Goal: Information Seeking & Learning: Learn about a topic

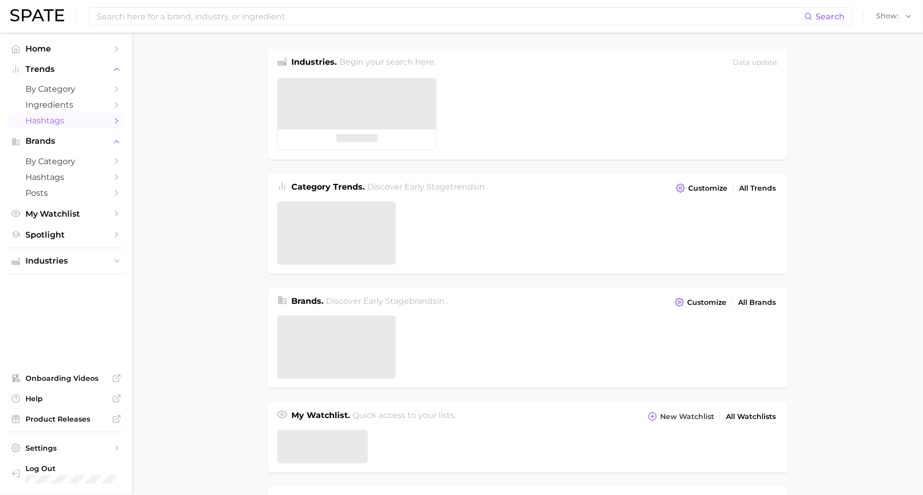
click at [94, 120] on span "Hashtags" at bounding box center [65, 121] width 81 height 10
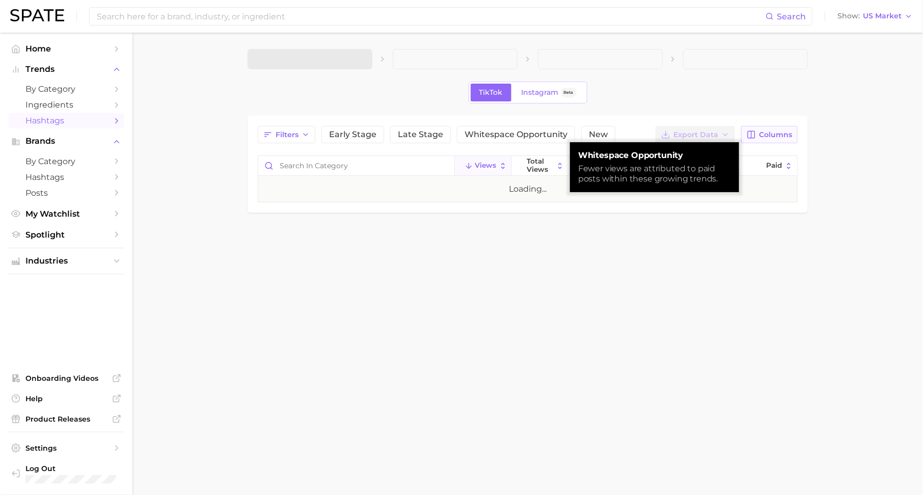
click at [773, 133] on span "Columns" at bounding box center [775, 134] width 33 height 9
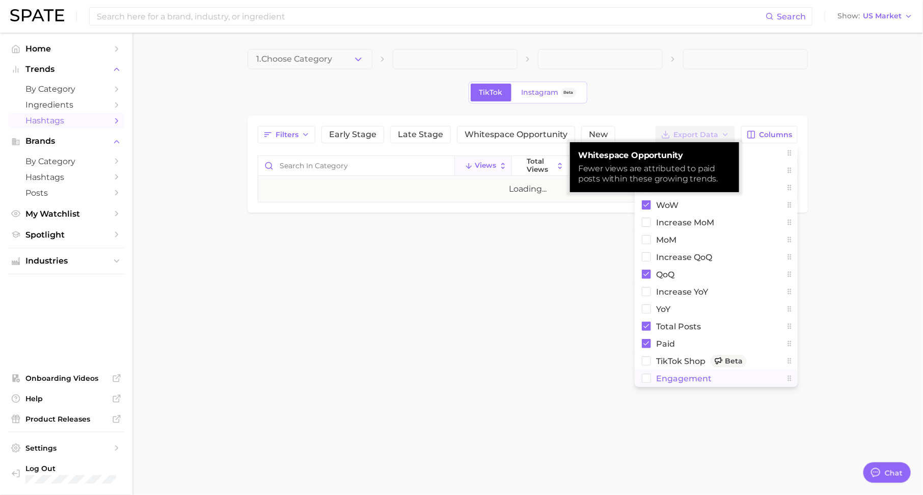
scroll to position [13, 0]
click at [851, 267] on body "Search Show US Market Home Trends by Category Ingredients Hashtags Brands by Ca…" at bounding box center [461, 247] width 923 height 495
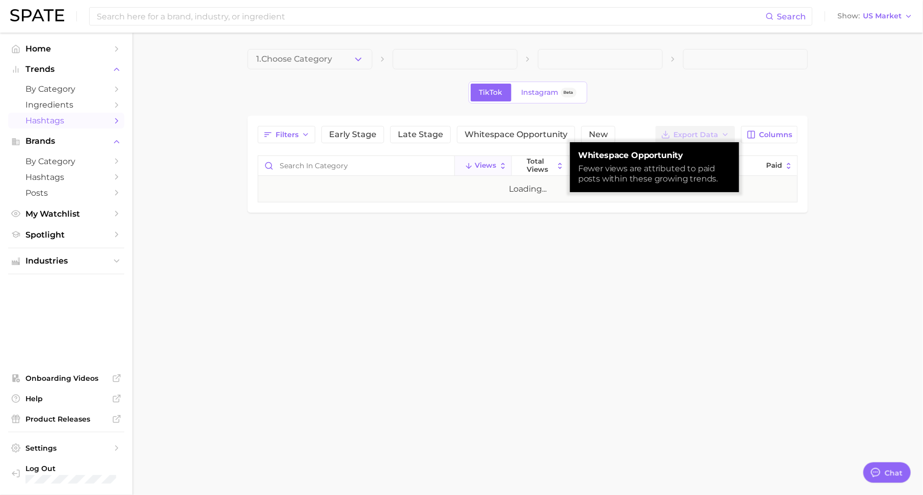
click at [352, 63] on button "1. Choose Category" at bounding box center [310, 59] width 125 height 20
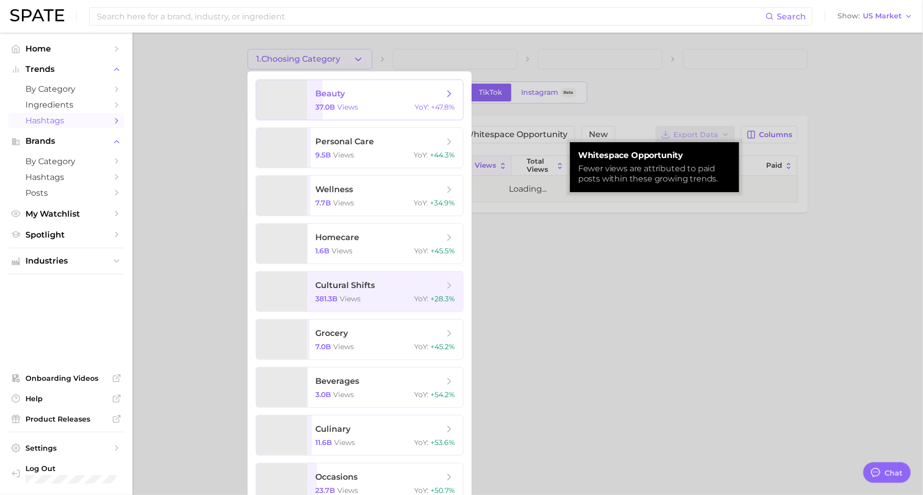
click at [354, 96] on span "beauty" at bounding box center [379, 93] width 128 height 11
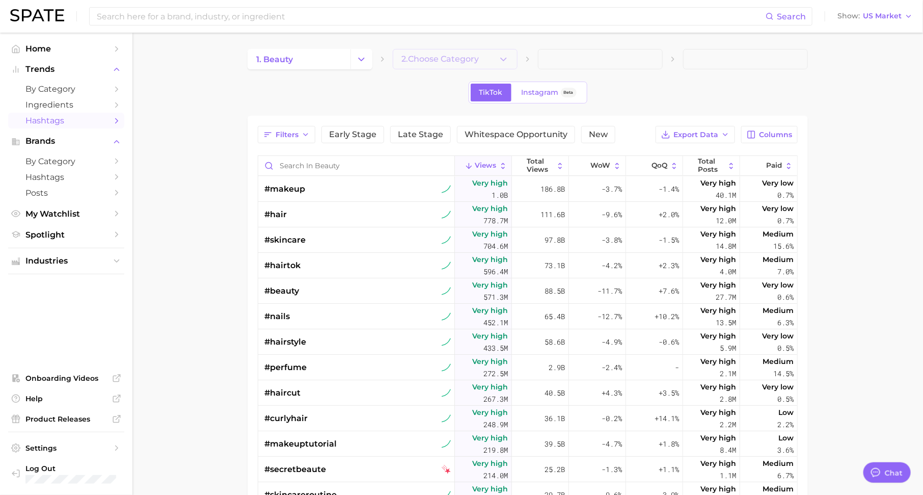
type textarea "x"
click at [443, 61] on span "2. Choose Category" at bounding box center [439, 58] width 77 height 9
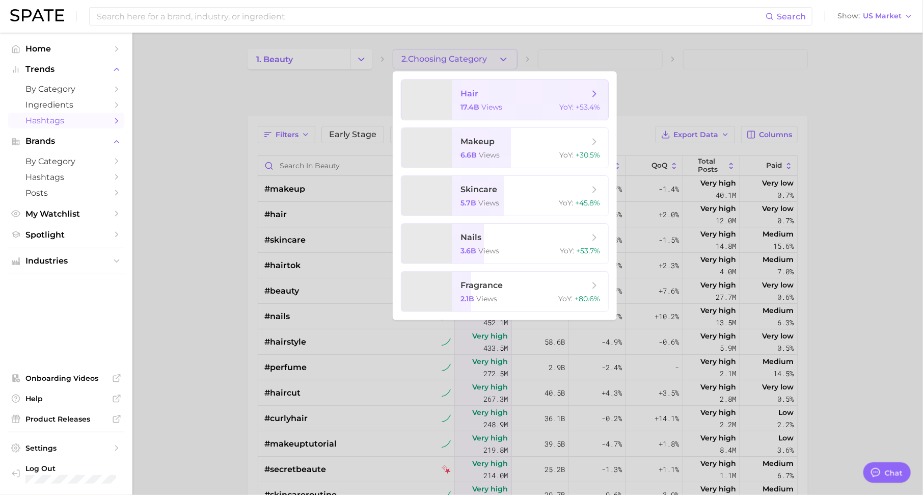
click at [469, 104] on span "17.4b" at bounding box center [469, 106] width 19 height 9
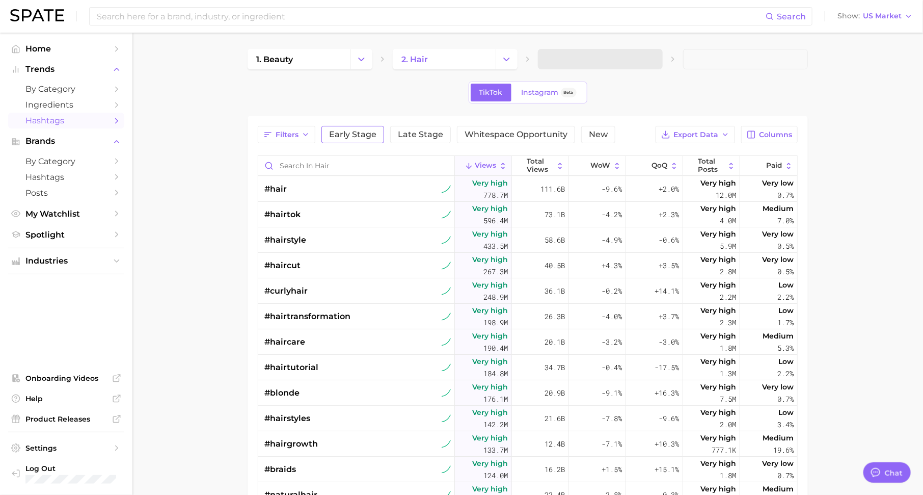
click at [361, 140] on button "Early Stage" at bounding box center [352, 134] width 63 height 17
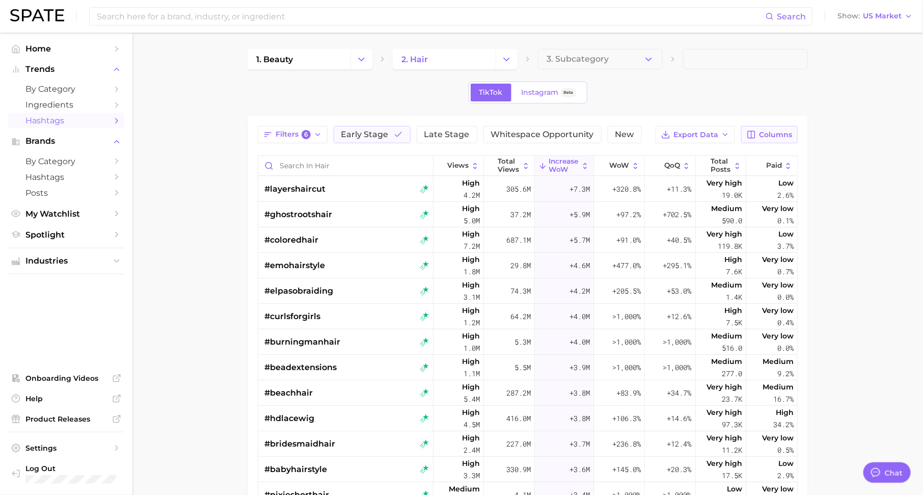
click at [757, 130] on button "Columns" at bounding box center [769, 134] width 57 height 17
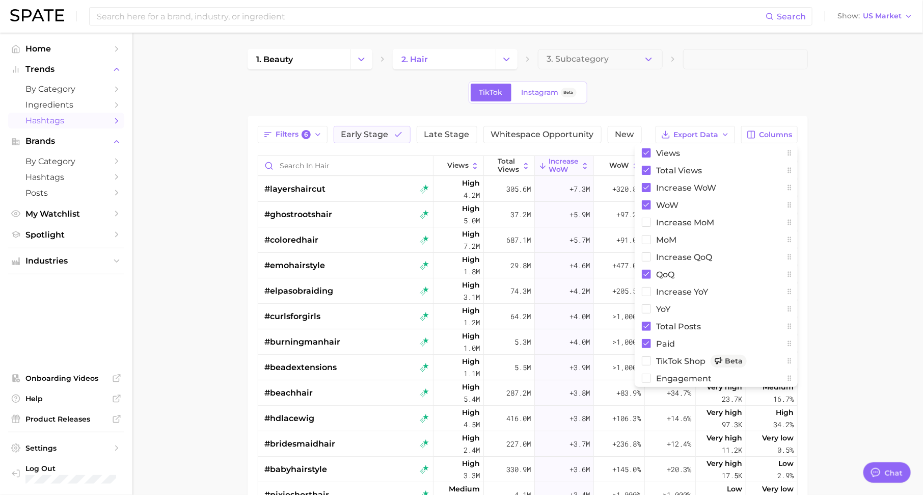
click at [831, 352] on main "1. beauty 2. hair 3. Subcategory TikTok Instagram Beta Filters 6 Early Stage La…" at bounding box center [527, 372] width 791 height 678
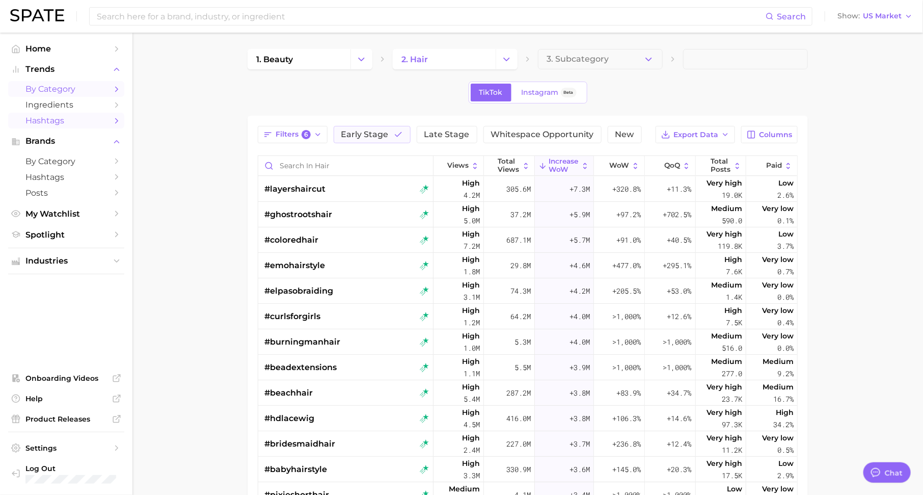
click at [117, 89] on icon "Sidebar" at bounding box center [116, 89] width 9 height 9
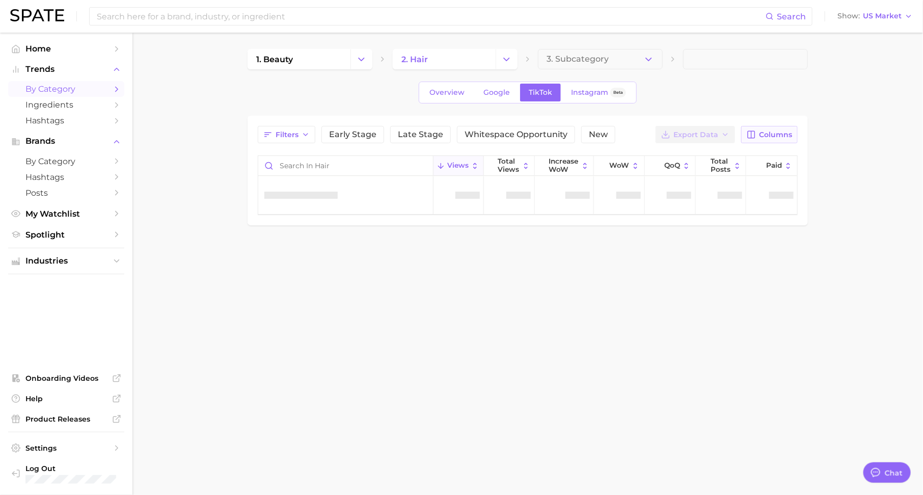
click at [778, 133] on span "Columns" at bounding box center [775, 134] width 33 height 9
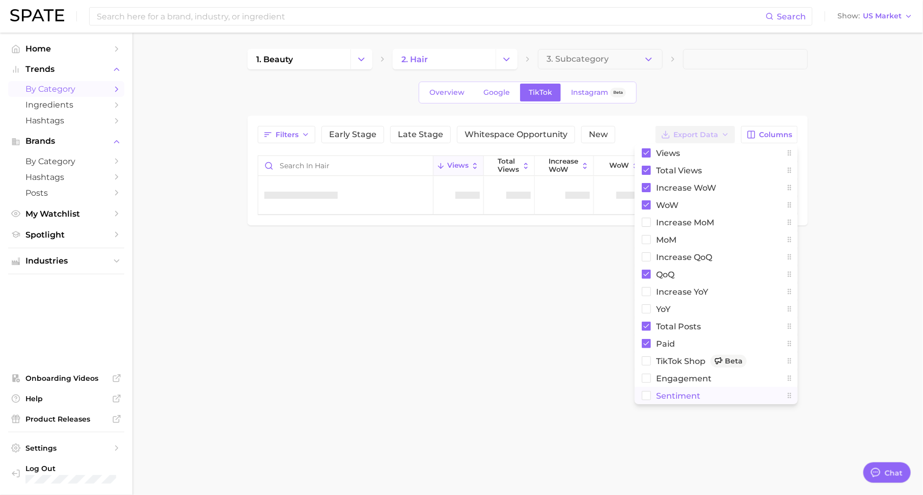
click at [697, 395] on span "Sentiment" at bounding box center [678, 395] width 44 height 9
click at [520, 394] on body "Search Show US Market Home Trends by Category Ingredients Hashtags Brands by Ca…" at bounding box center [461, 247] width 923 height 495
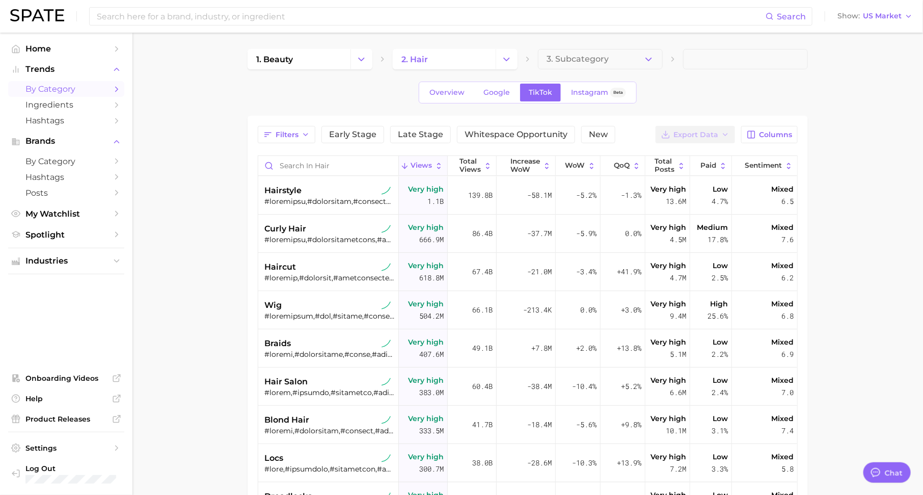
type textarea "x"
click at [786, 130] on span "Columns" at bounding box center [775, 134] width 33 height 9
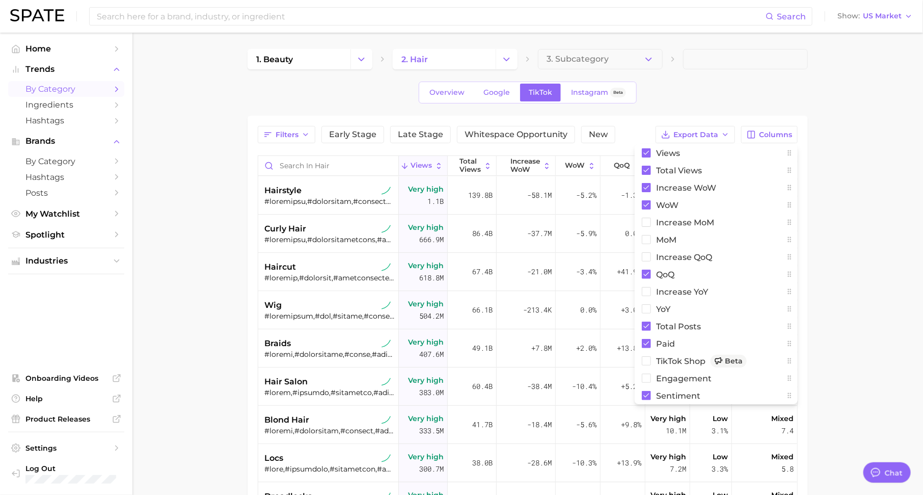
click at [830, 249] on main "1. beauty 2. hair 3. Subcategory Overview Google TikTok Instagram Beta Filters …" at bounding box center [527, 372] width 791 height 678
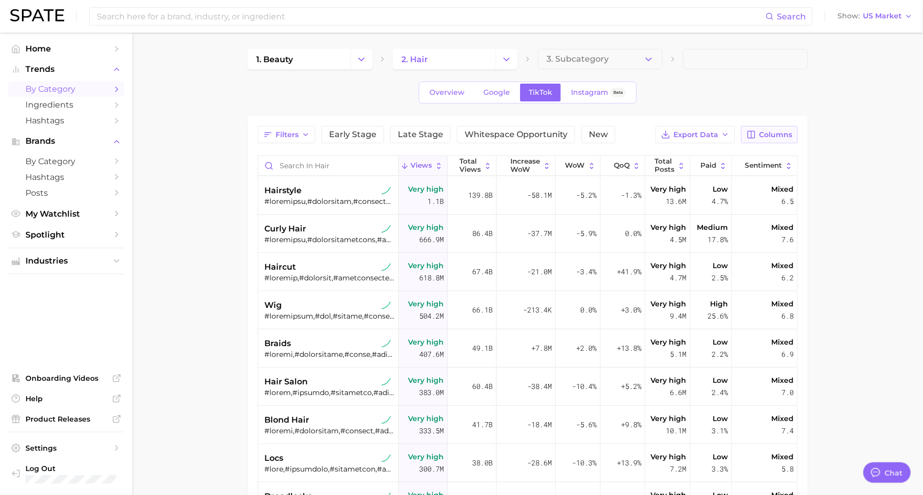
click at [781, 135] on span "Columns" at bounding box center [775, 134] width 33 height 9
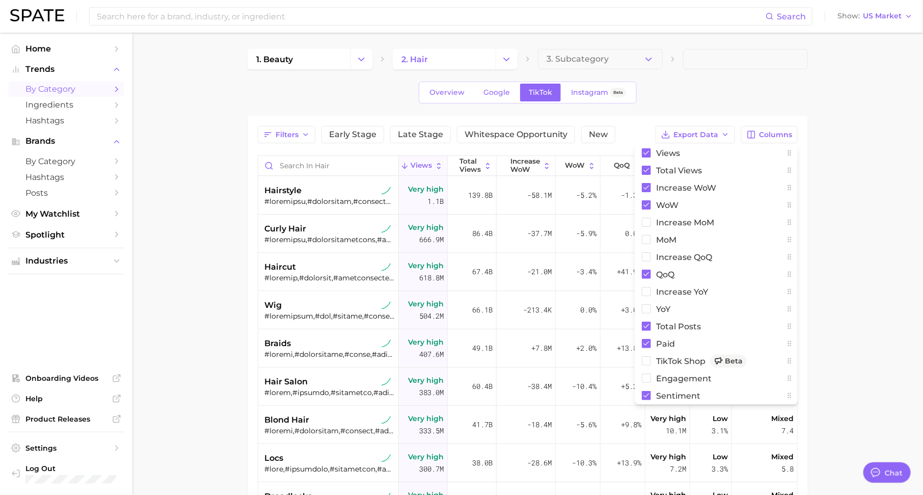
click at [828, 124] on main "1. beauty 2. hair 3. Subcategory Overview Google TikTok Instagram Beta Filters …" at bounding box center [527, 372] width 791 height 678
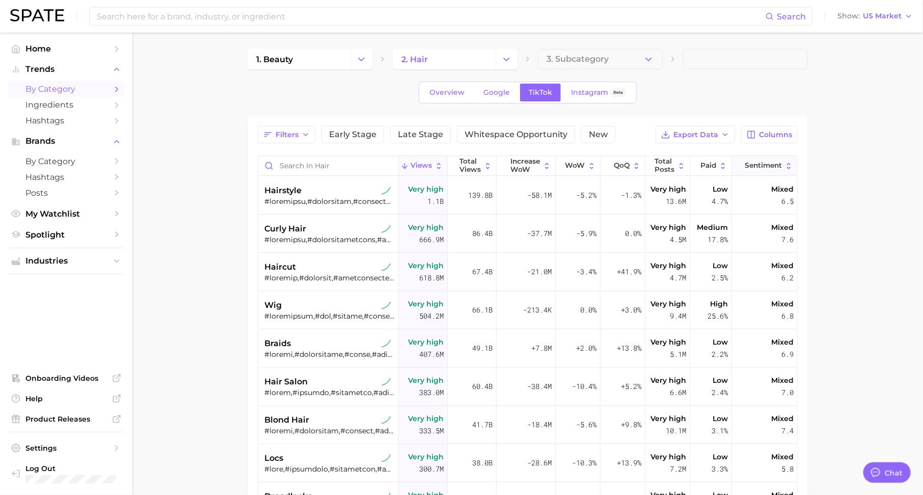
click at [768, 163] on span "Sentiment" at bounding box center [763, 165] width 37 height 8
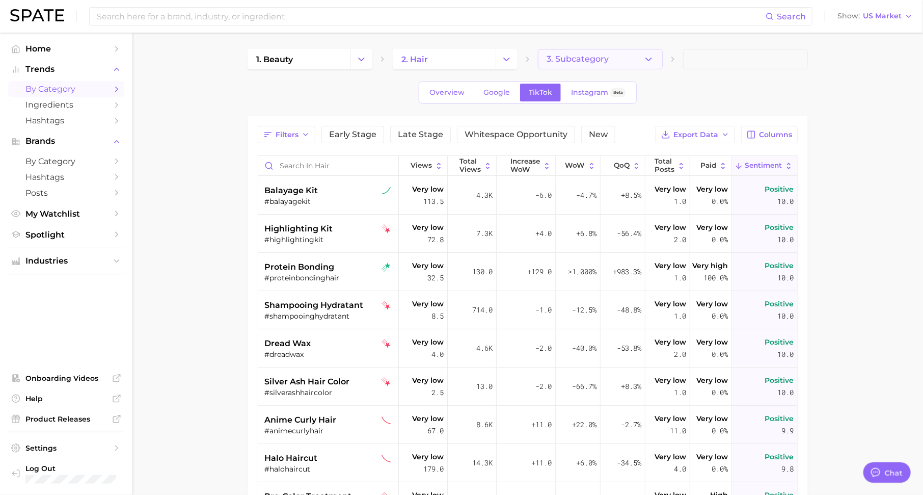
click at [579, 53] on button "3. Subcategory" at bounding box center [600, 59] width 125 height 20
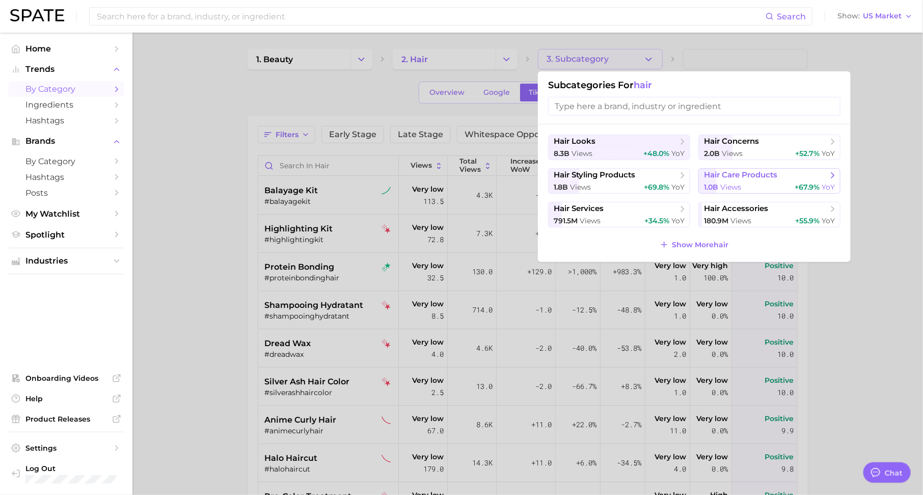
click at [737, 182] on span "views" at bounding box center [730, 186] width 21 height 9
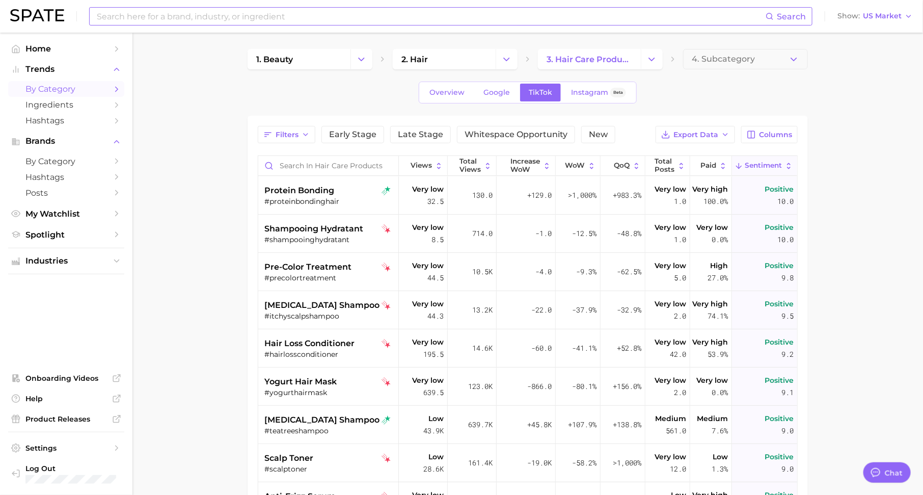
click at [185, 17] on input at bounding box center [431, 16] width 670 height 17
type input "shark"
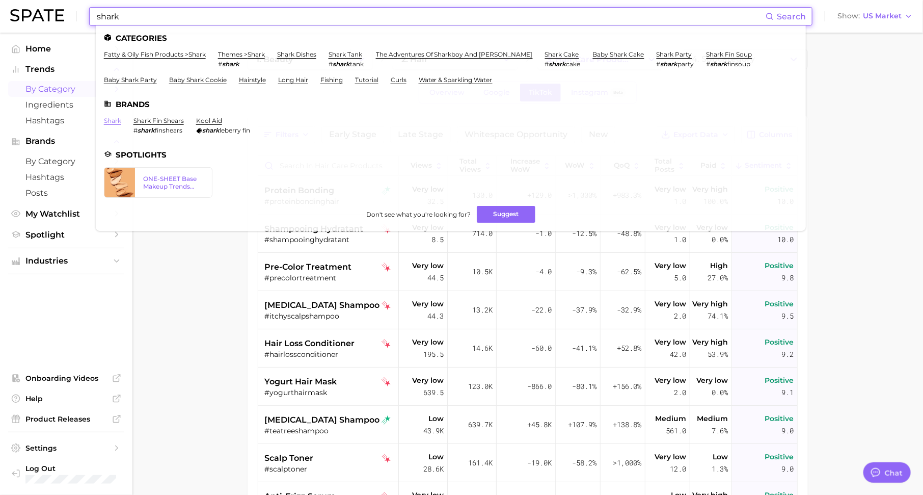
click at [114, 120] on link "shark" at bounding box center [112, 121] width 17 height 8
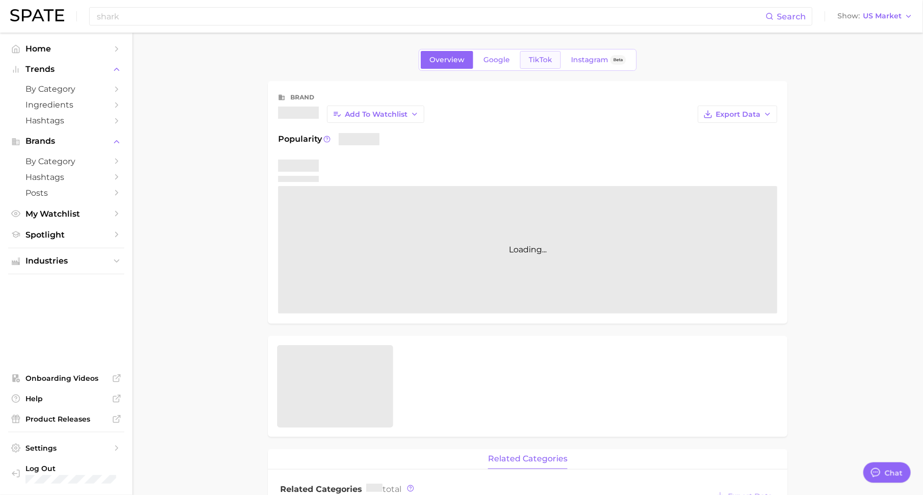
click at [541, 61] on span "TikTok" at bounding box center [540, 60] width 23 height 9
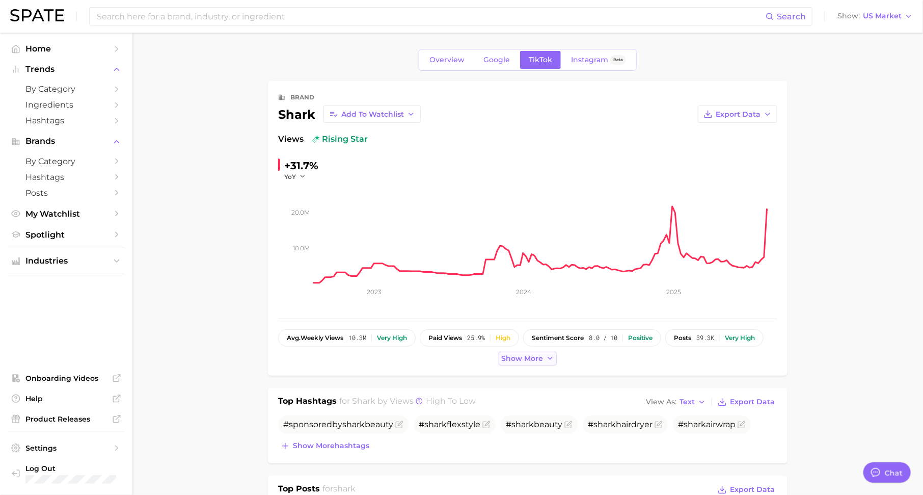
click at [549, 359] on icon at bounding box center [550, 358] width 8 height 8
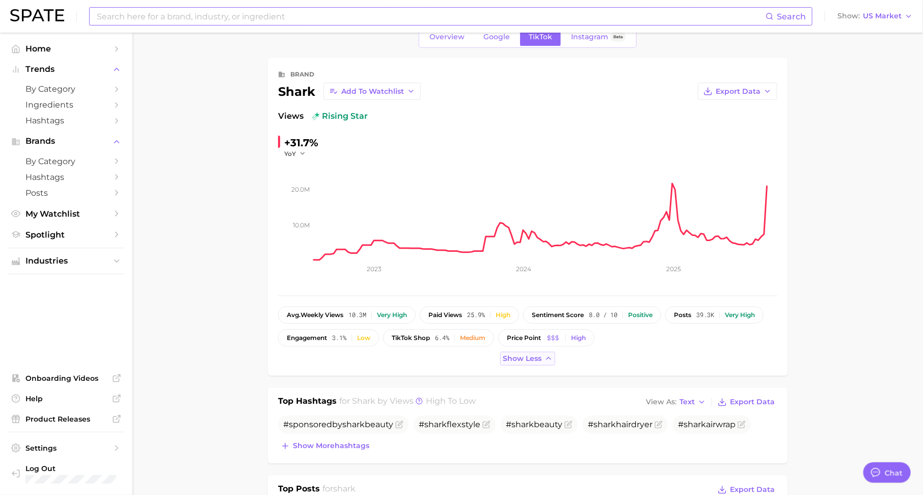
click at [290, 8] on input at bounding box center [431, 16] width 670 height 17
type input "legendairy milk"
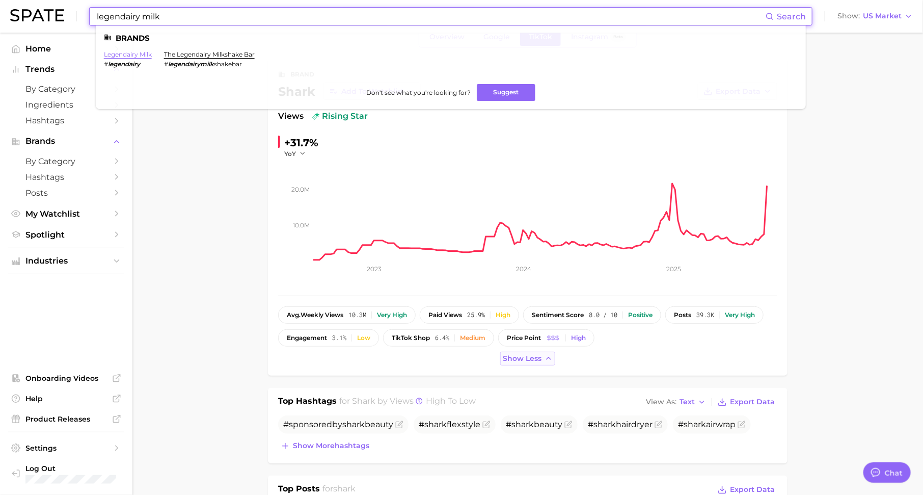
click at [124, 54] on link "legendairy milk" at bounding box center [128, 54] width 48 height 8
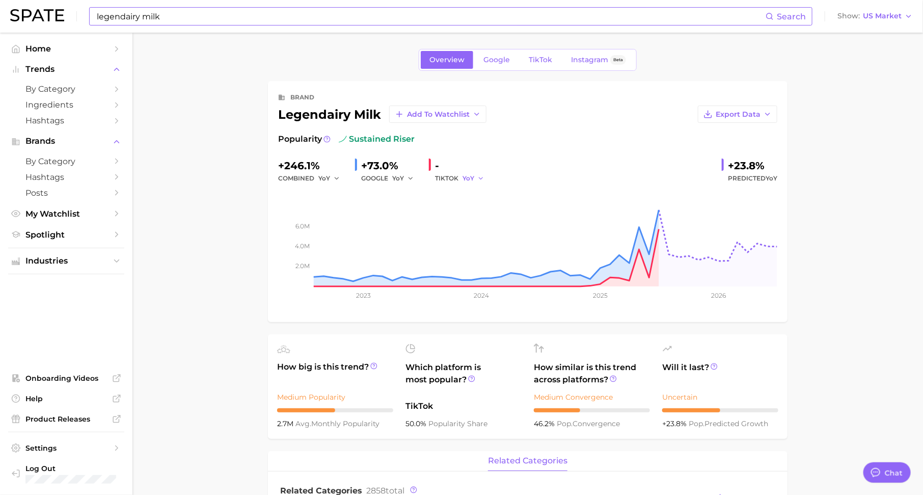
click at [464, 174] on span "YoY" at bounding box center [468, 178] width 12 height 9
click at [467, 205] on button "QoQ" at bounding box center [518, 213] width 112 height 18
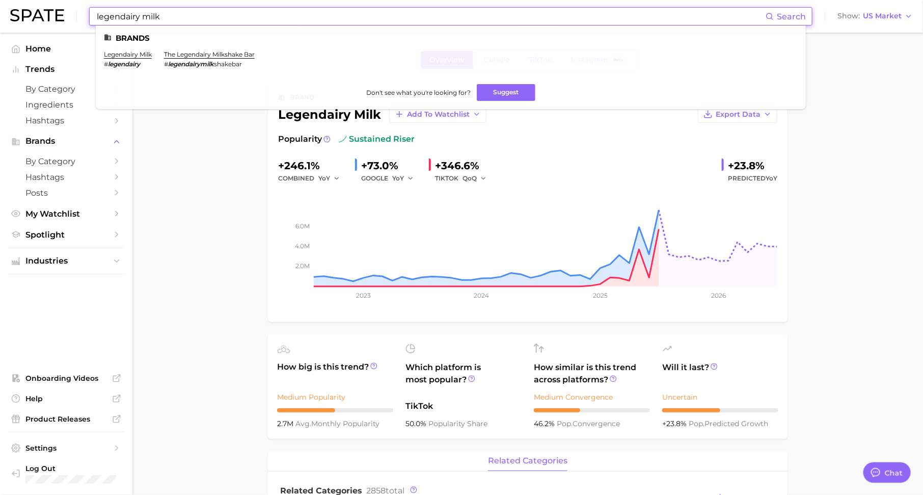
click at [292, 22] on input "legendairy milk" at bounding box center [431, 16] width 670 height 17
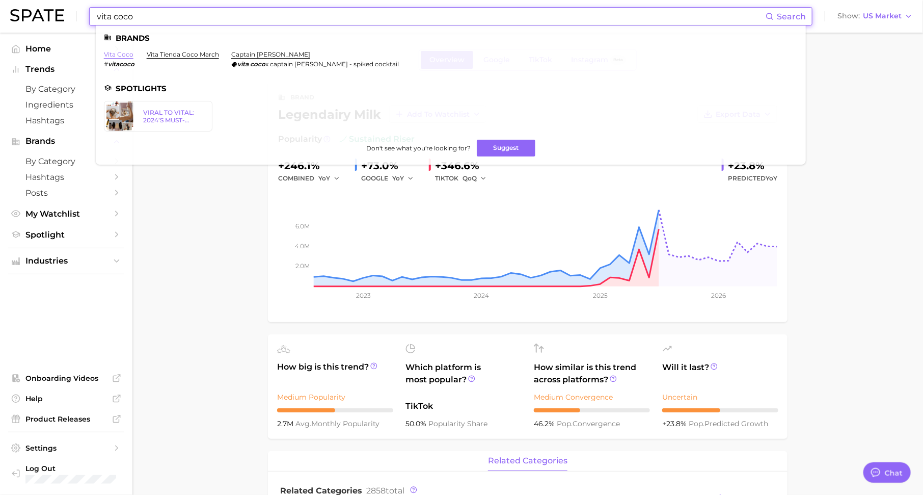
type input "vita coco"
click at [124, 55] on link "vita coco" at bounding box center [119, 54] width 30 height 8
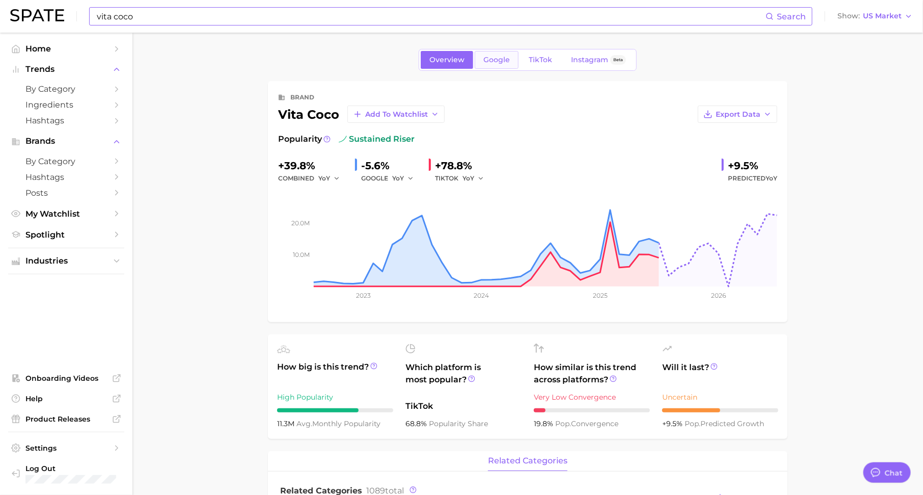
click at [502, 63] on span "Google" at bounding box center [496, 60] width 26 height 9
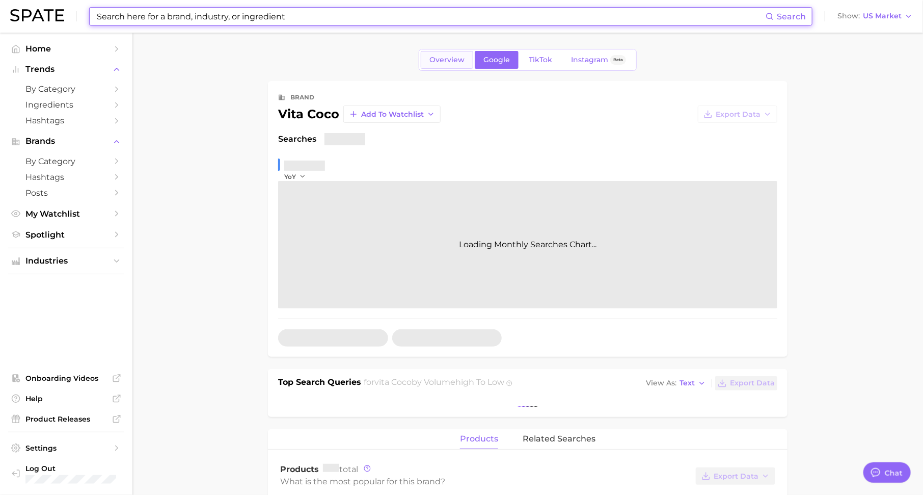
click at [447, 63] on span "Overview" at bounding box center [446, 60] width 35 height 9
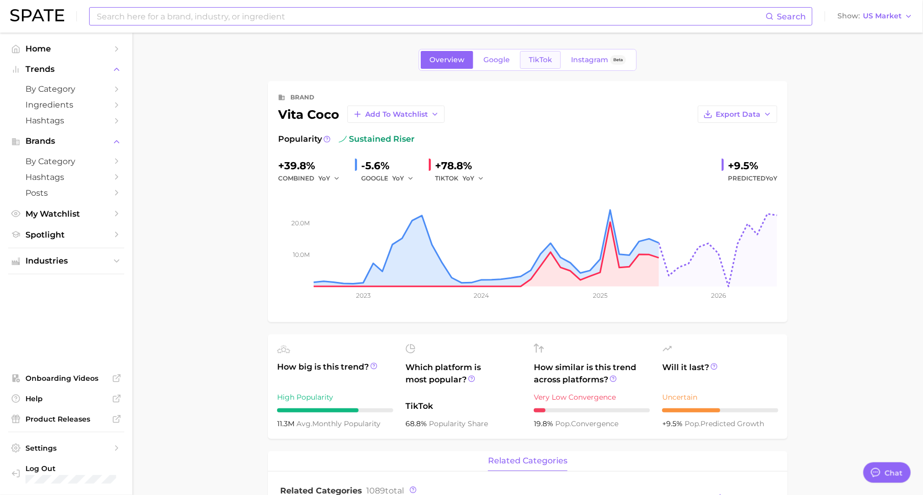
click at [553, 58] on link "TikTok" at bounding box center [540, 60] width 41 height 18
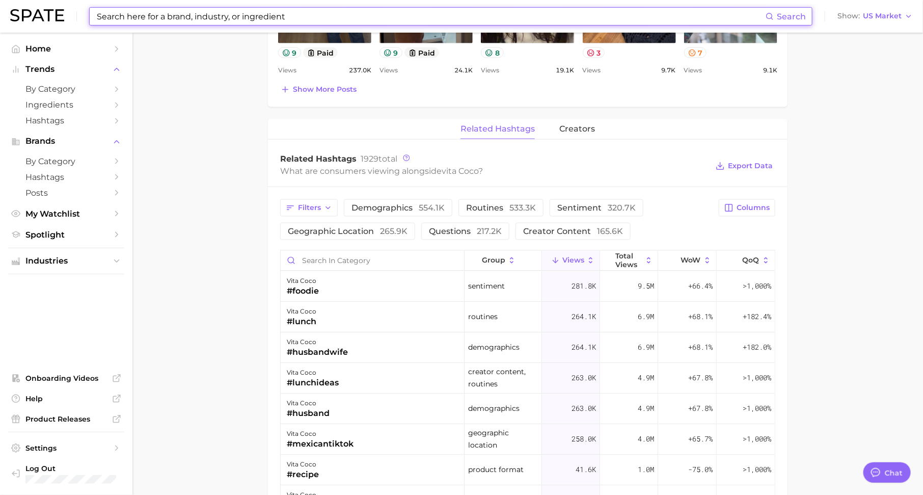
scroll to position [660, 0]
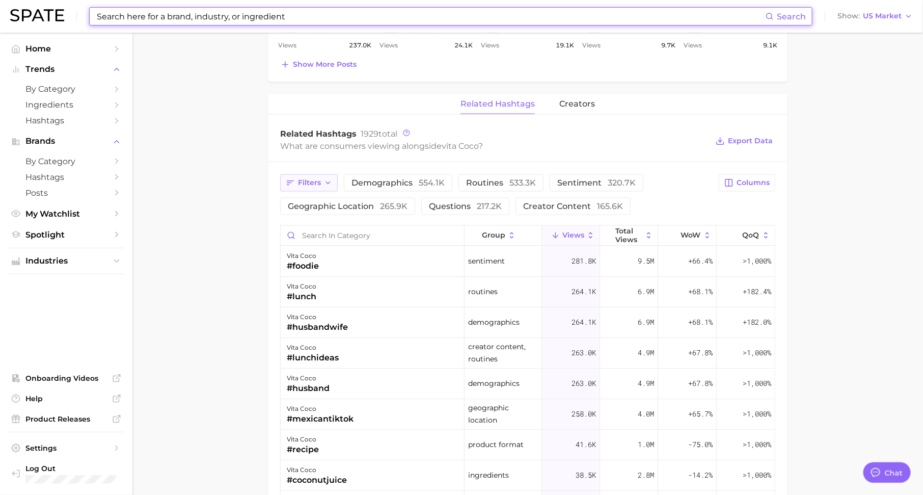
click at [309, 178] on span "Filters" at bounding box center [309, 182] width 23 height 9
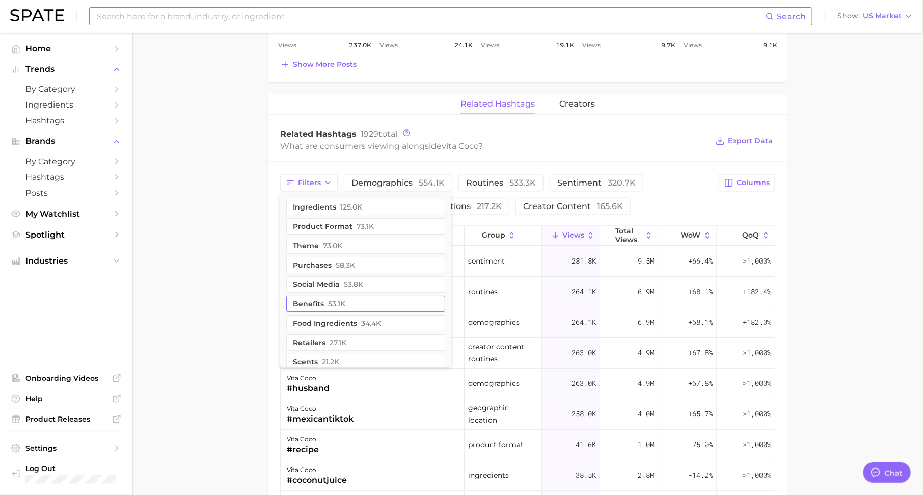
click at [329, 299] on span "53.1k" at bounding box center [336, 303] width 17 height 8
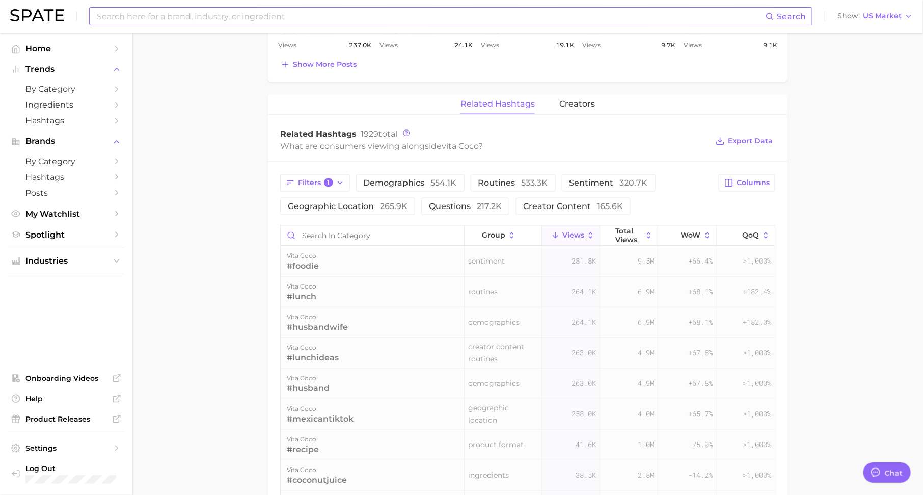
click at [676, 174] on div "Filters 1 demographics 554.1k routines 533.3k sentiment 320.7k geographic locat…" at bounding box center [496, 194] width 432 height 41
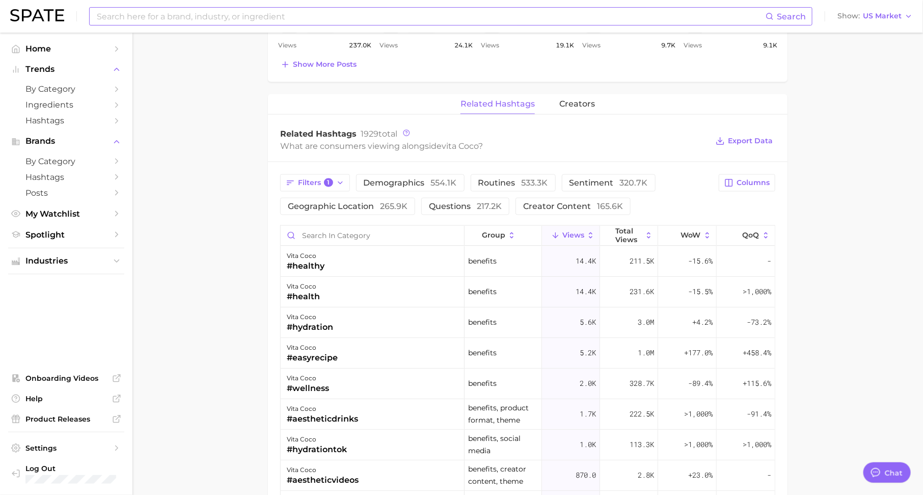
scroll to position [673, 0]
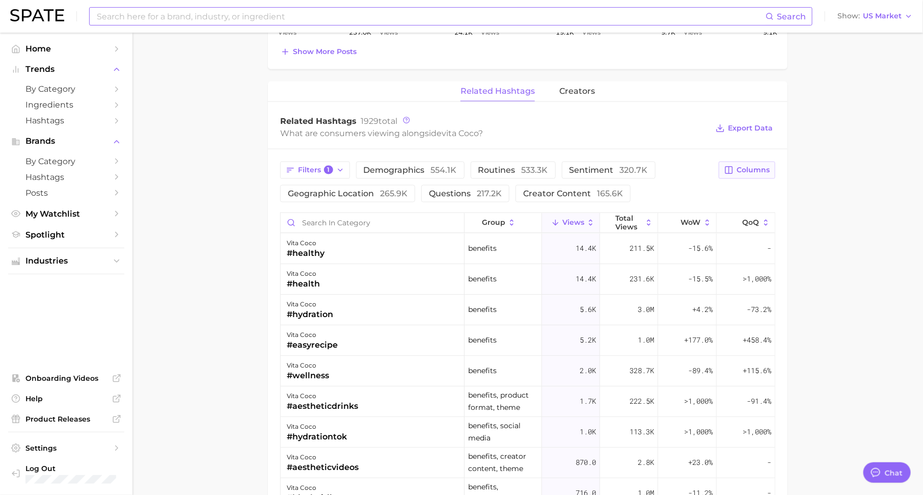
click at [741, 171] on button "Columns" at bounding box center [747, 169] width 57 height 17
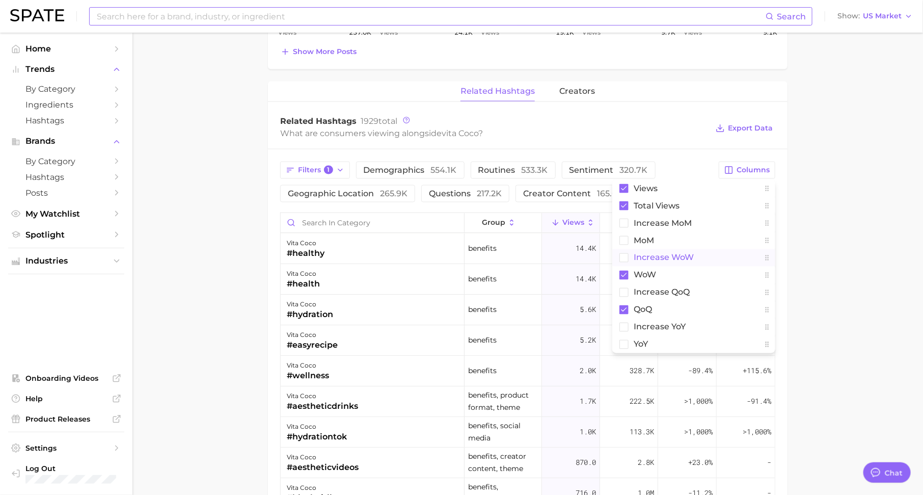
click at [689, 257] on span "Increase WoW" at bounding box center [664, 257] width 60 height 9
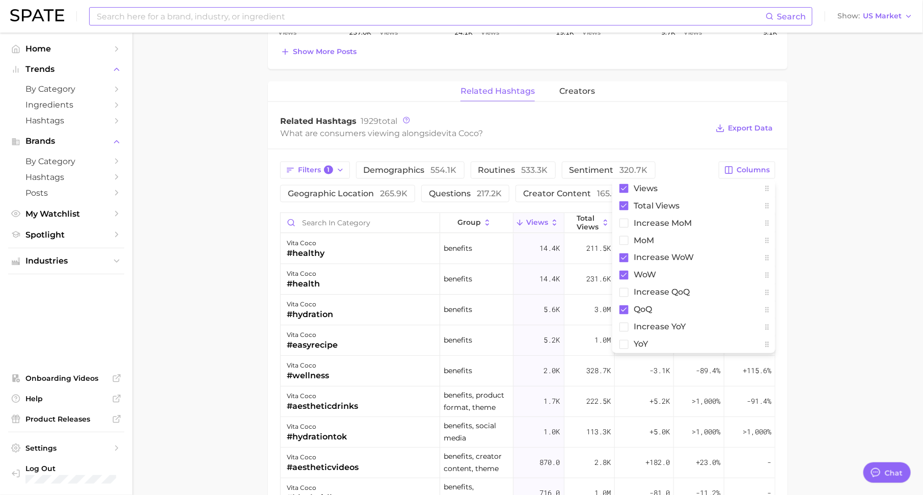
click at [822, 254] on main "Overview Google TikTok Instagram Beta brand vita coco Add to Watchlist Export D…" at bounding box center [527, 65] width 791 height 1410
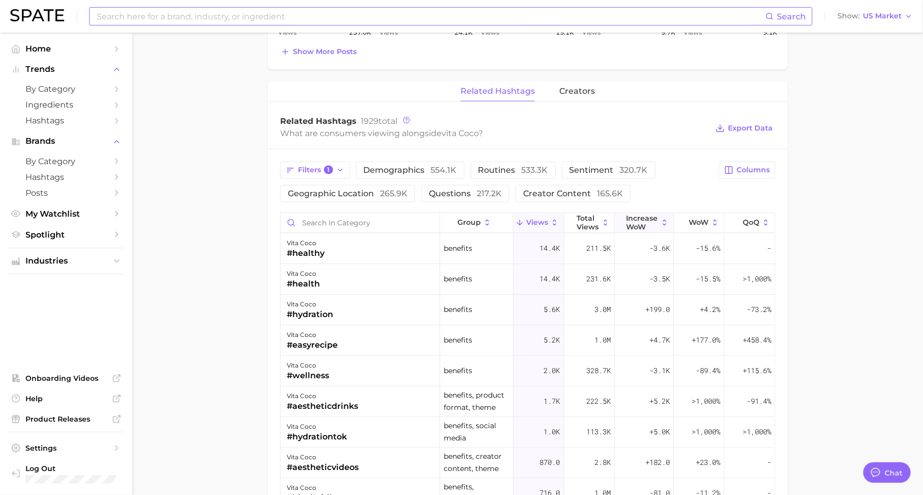
click at [641, 215] on span "Increase WoW" at bounding box center [642, 222] width 32 height 16
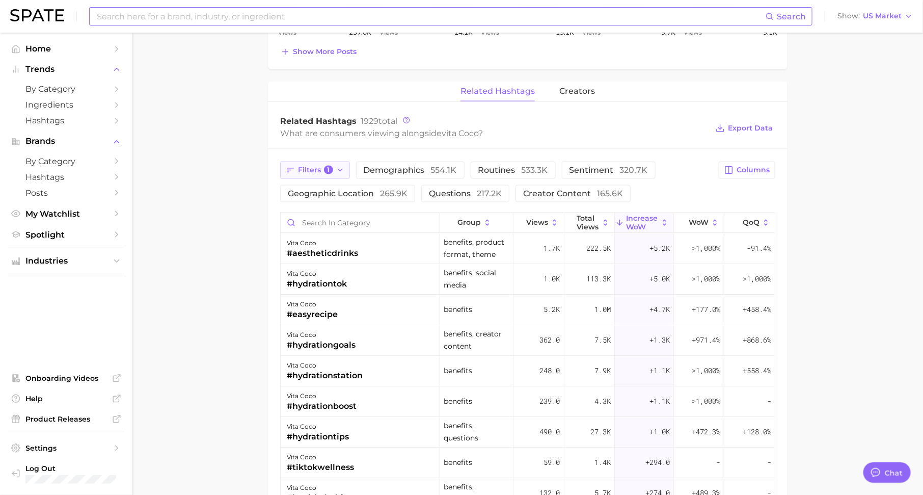
click at [321, 161] on button "Filters 1" at bounding box center [315, 169] width 70 height 17
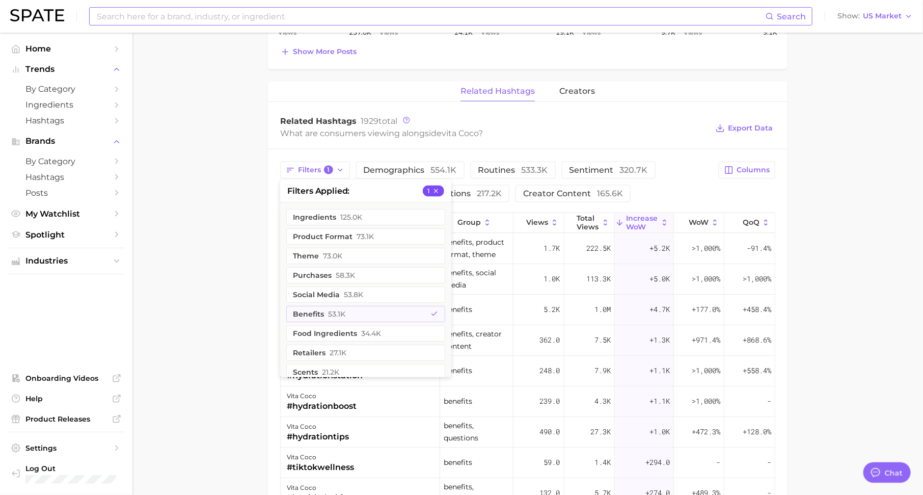
click at [442, 185] on button "1" at bounding box center [433, 190] width 21 height 11
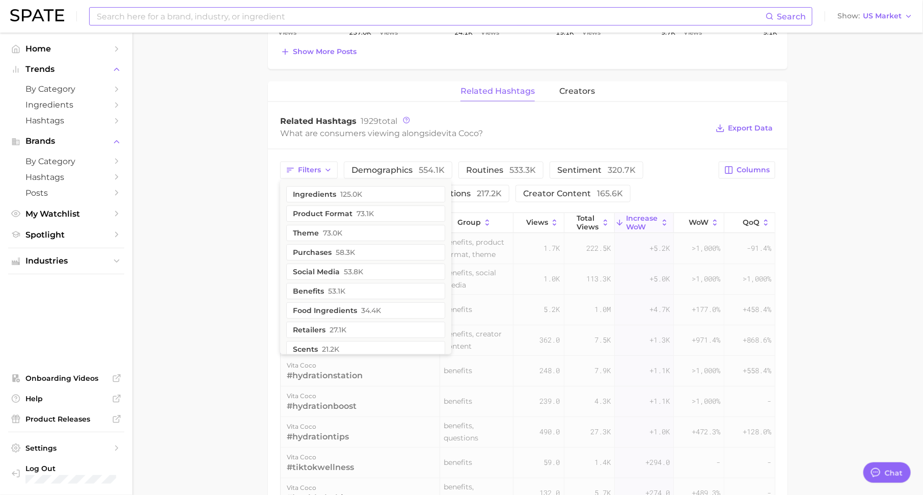
click at [233, 230] on main "Overview Google TikTok Instagram Beta brand vita coco Add to Watchlist Export D…" at bounding box center [527, 65] width 791 height 1410
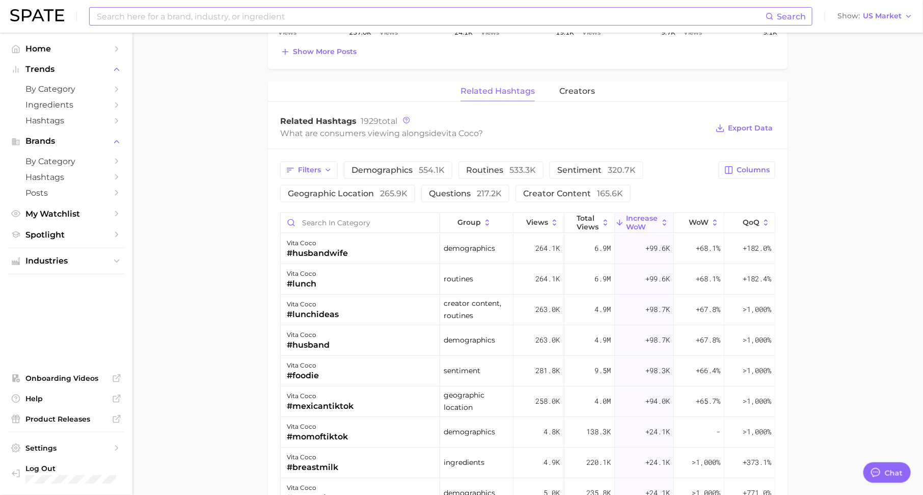
scroll to position [680, 0]
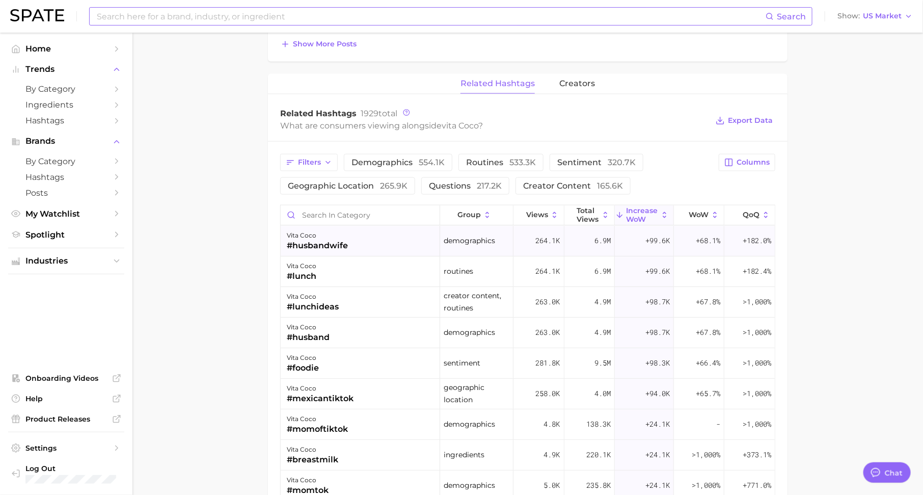
click at [333, 239] on div "#husbandwife" at bounding box center [317, 245] width 61 height 12
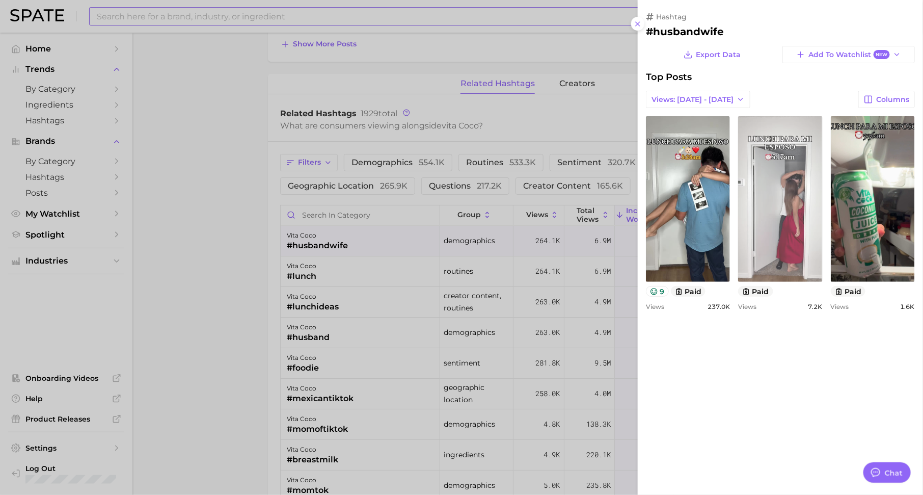
scroll to position [0, 0]
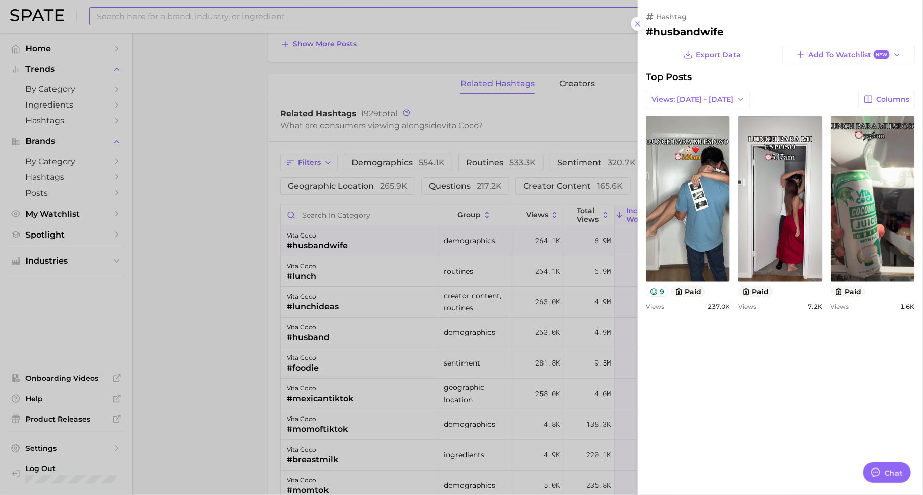
click at [265, 280] on div at bounding box center [461, 247] width 923 height 495
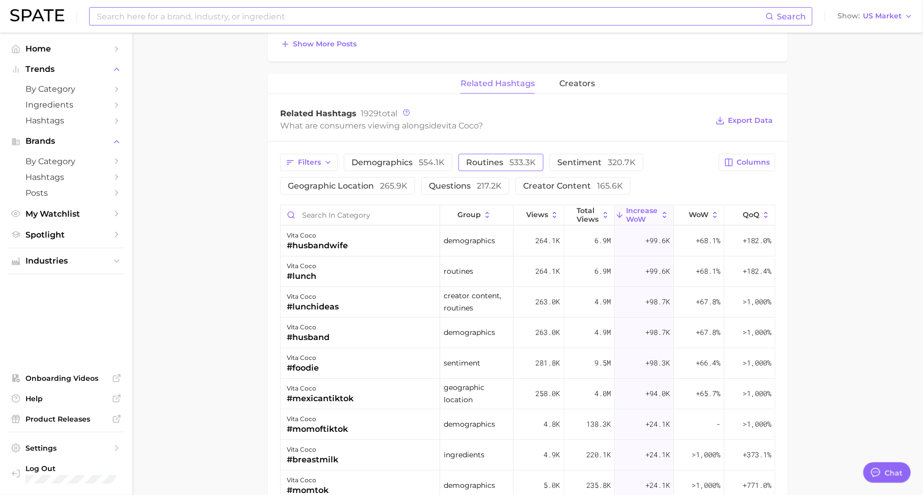
click at [482, 158] on span "routines 533.3k" at bounding box center [501, 162] width 70 height 8
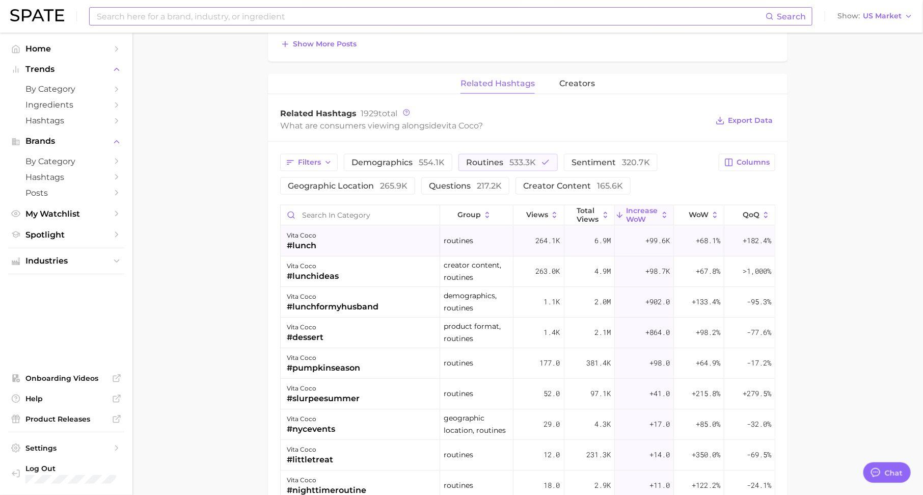
click at [350, 243] on div "vita coco #lunch" at bounding box center [360, 241] width 159 height 31
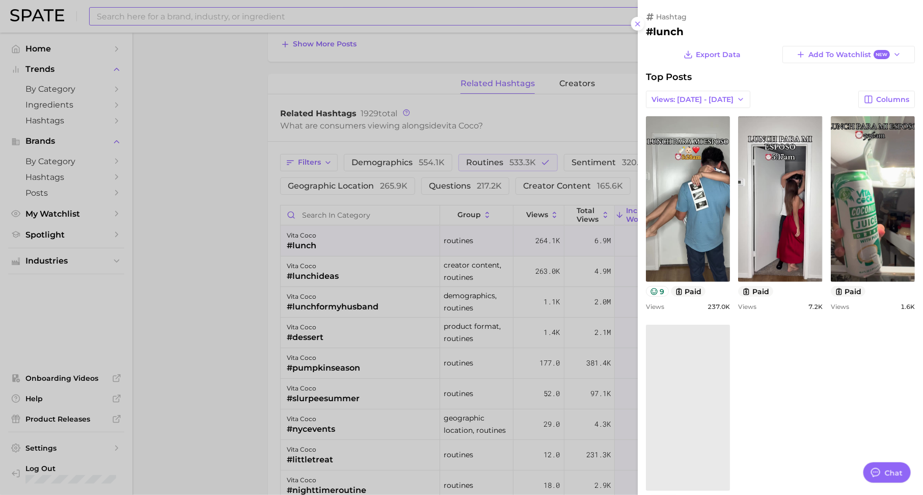
click at [217, 303] on div at bounding box center [461, 247] width 923 height 495
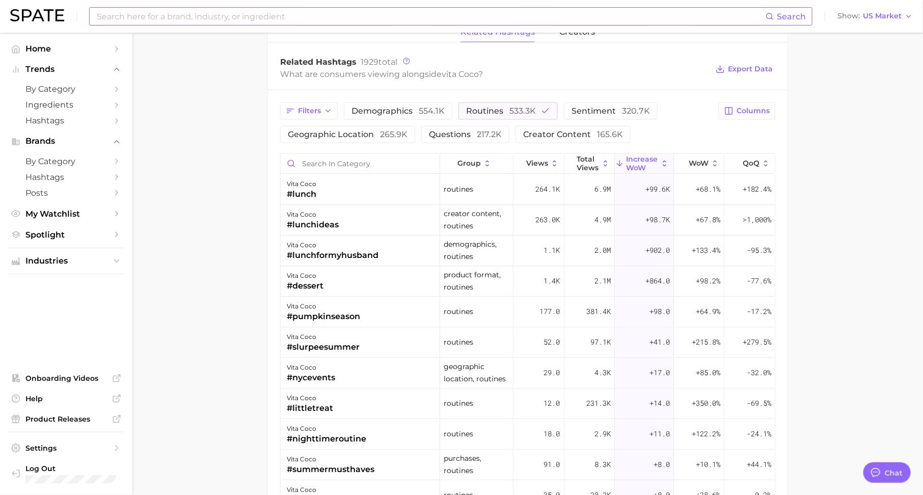
scroll to position [731, 0]
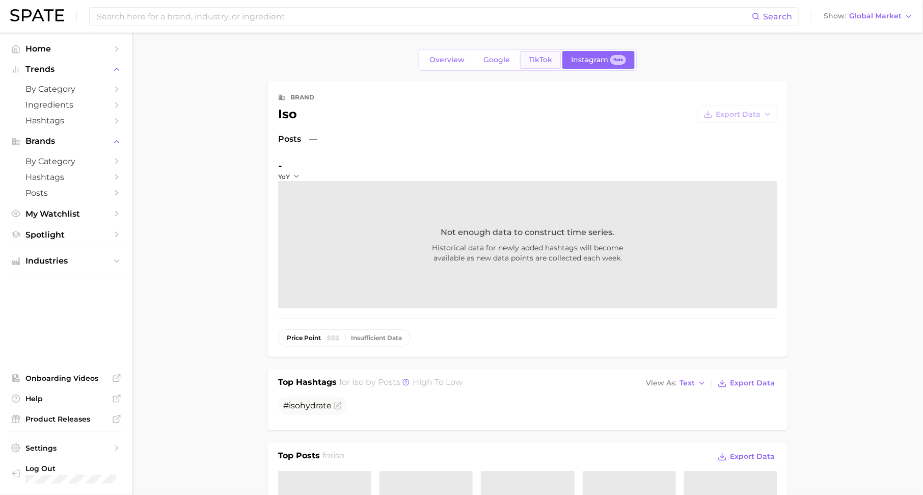
click at [539, 59] on span "TikTok" at bounding box center [540, 60] width 23 height 9
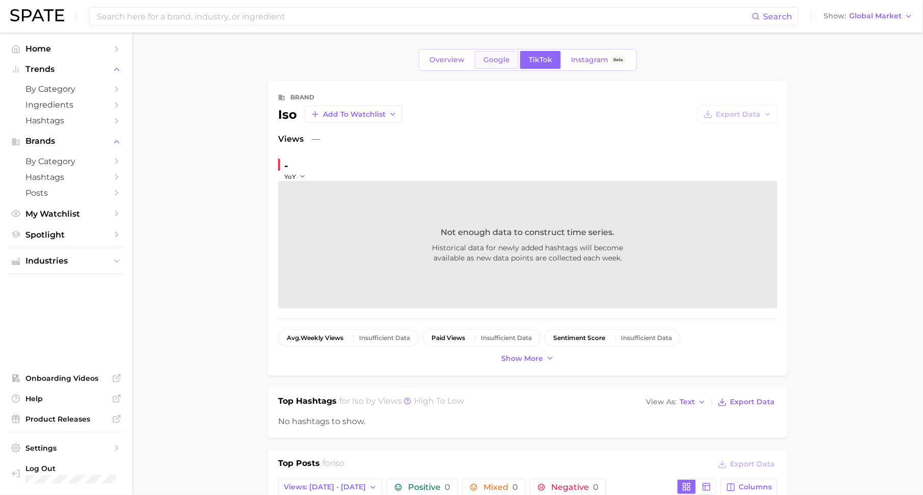
click at [489, 62] on span "Google" at bounding box center [496, 60] width 26 height 9
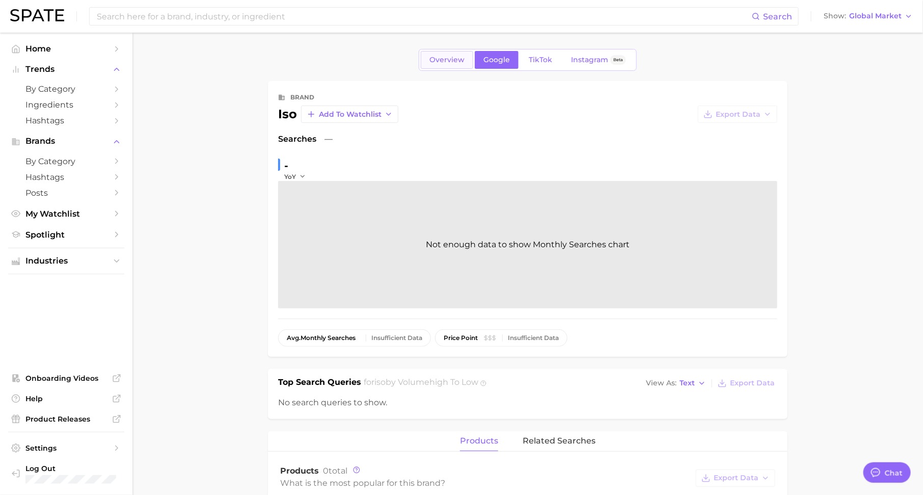
click at [457, 59] on span "Overview" at bounding box center [446, 60] width 35 height 9
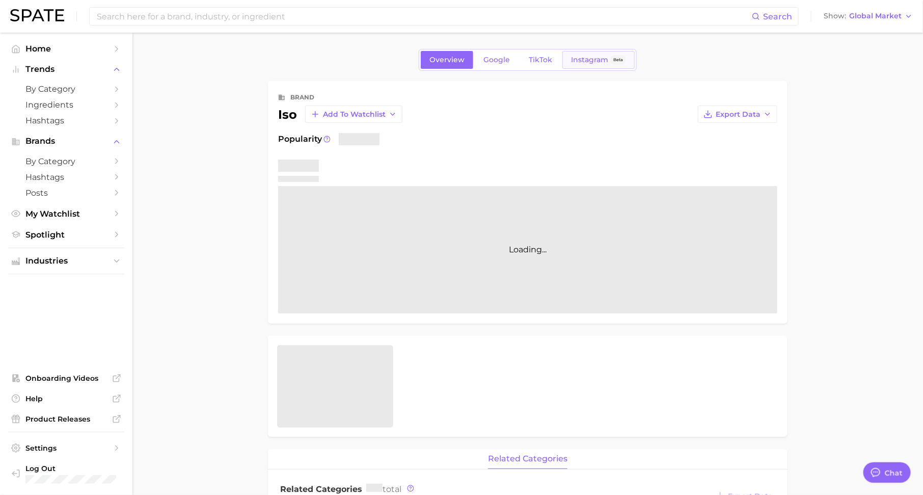
click at [607, 54] on link "Instagram Beta" at bounding box center [598, 60] width 72 height 18
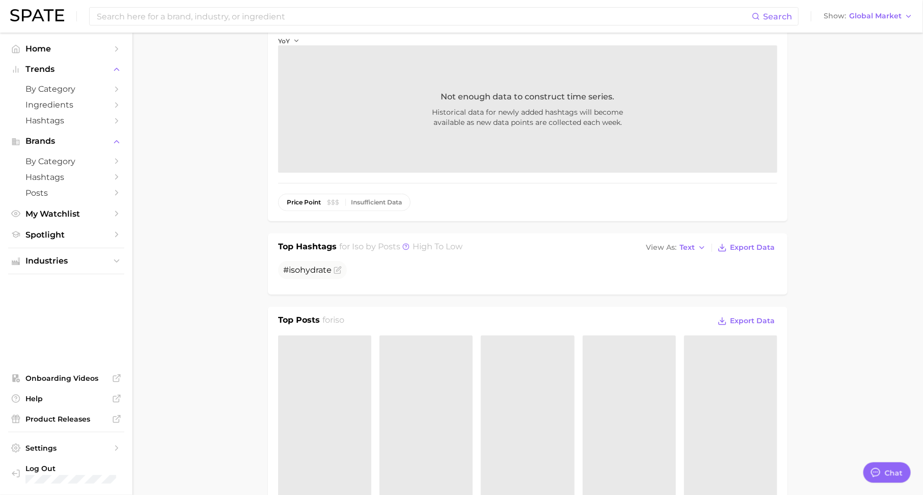
scroll to position [386, 0]
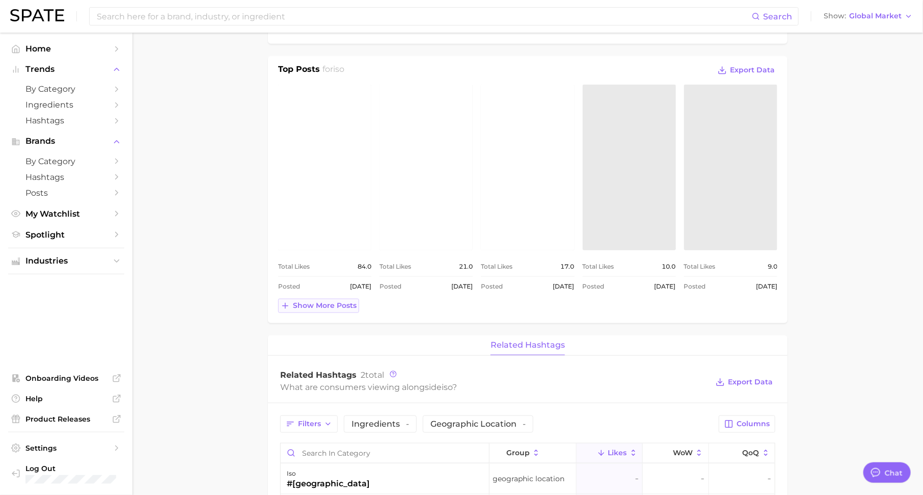
click at [321, 301] on span "Show more posts" at bounding box center [325, 305] width 64 height 9
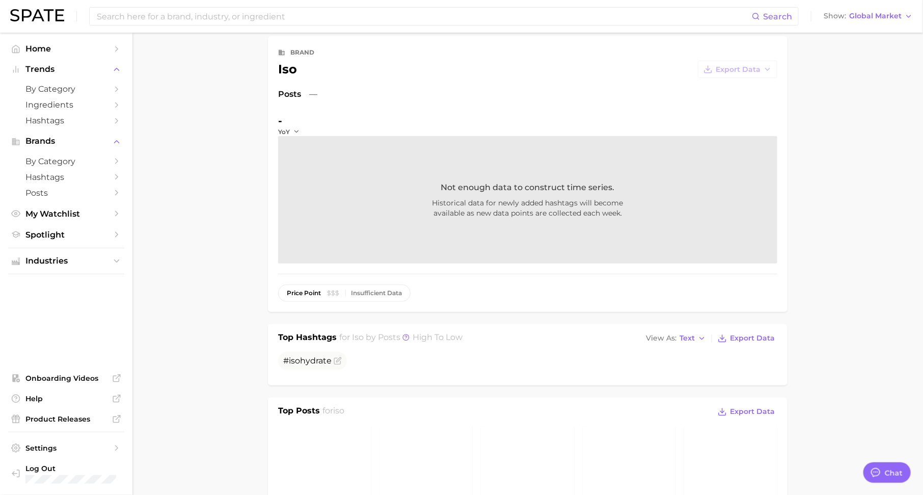
scroll to position [0, 0]
